Goal: Browse casually

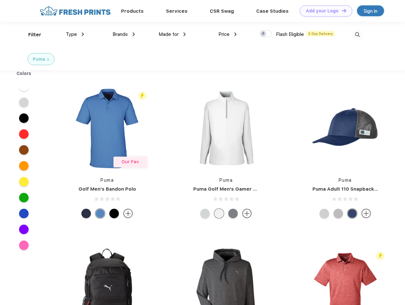
click at [323, 11] on link "Add your Logo Design Tool" at bounding box center [326, 10] width 52 height 11
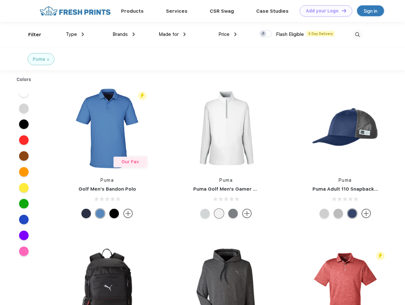
click at [0, 0] on div "Design Tool" at bounding box center [0, 0] width 0 height 0
click at [341, 10] on link "Add your Logo Design Tool" at bounding box center [326, 10] width 52 height 11
click at [31, 35] on div "Filter" at bounding box center [34, 34] width 13 height 7
click at [75, 34] on span "Type" at bounding box center [71, 34] width 11 height 6
click at [124, 34] on span "Brands" at bounding box center [119, 34] width 15 height 6
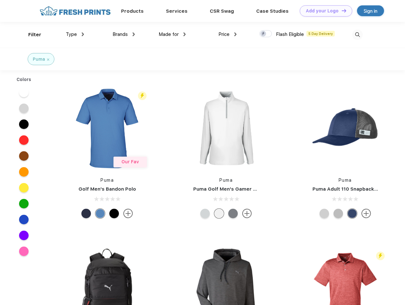
click at [172, 34] on span "Made for" at bounding box center [169, 34] width 20 height 6
click at [228, 34] on span "Price" at bounding box center [223, 34] width 11 height 6
click at [266, 34] on div at bounding box center [265, 33] width 12 height 7
click at [263, 34] on input "checkbox" at bounding box center [261, 32] width 4 height 4
click at [357, 35] on img at bounding box center [357, 35] width 10 height 10
